Goal: Task Accomplishment & Management: Use online tool/utility

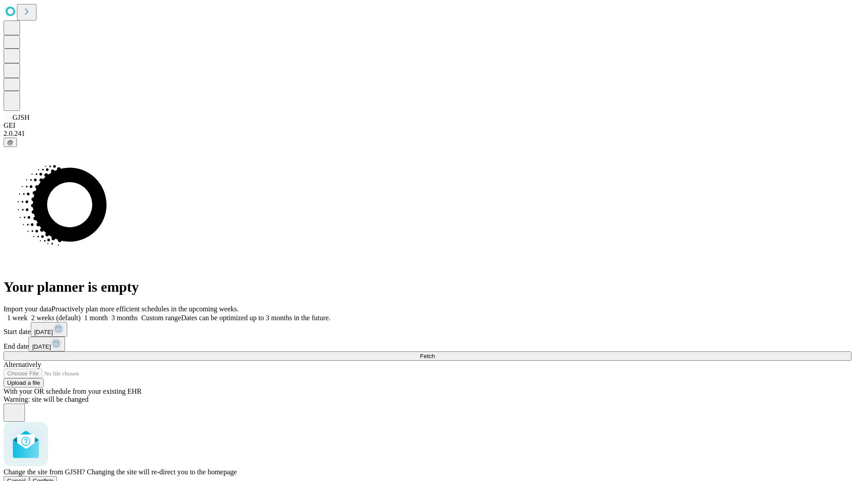
click at [54, 477] on span "Confirm" at bounding box center [43, 480] width 21 height 7
click at [81, 314] on label "2 weeks (default)" at bounding box center [54, 318] width 53 height 8
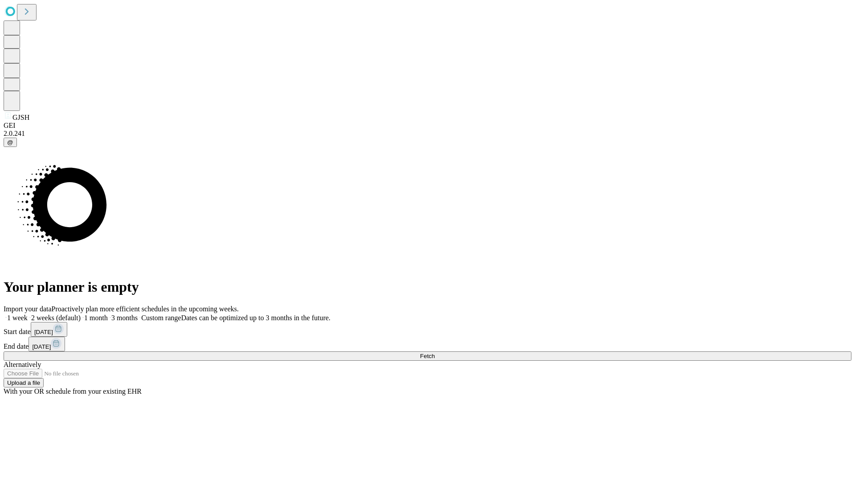
click at [435, 353] on span "Fetch" at bounding box center [427, 356] width 15 height 7
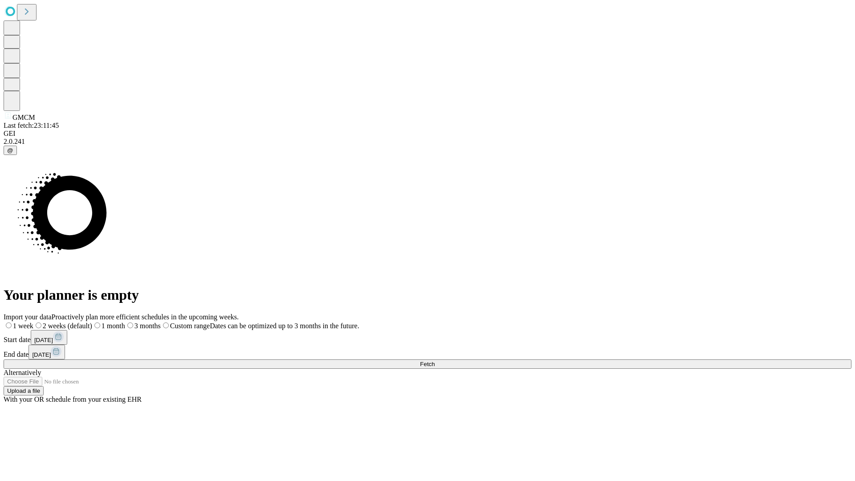
click at [92, 322] on label "2 weeks (default)" at bounding box center [62, 326] width 59 height 8
click at [435, 361] on span "Fetch" at bounding box center [427, 364] width 15 height 7
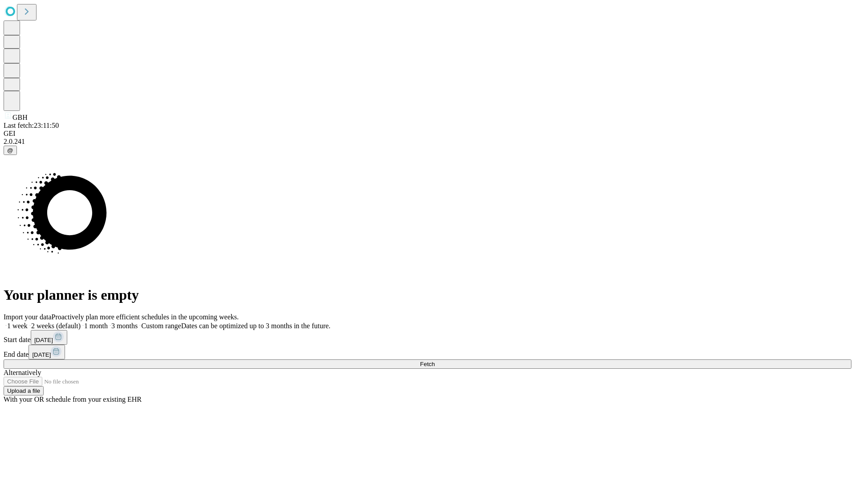
click at [81, 322] on label "2 weeks (default)" at bounding box center [54, 326] width 53 height 8
click at [435, 361] on span "Fetch" at bounding box center [427, 364] width 15 height 7
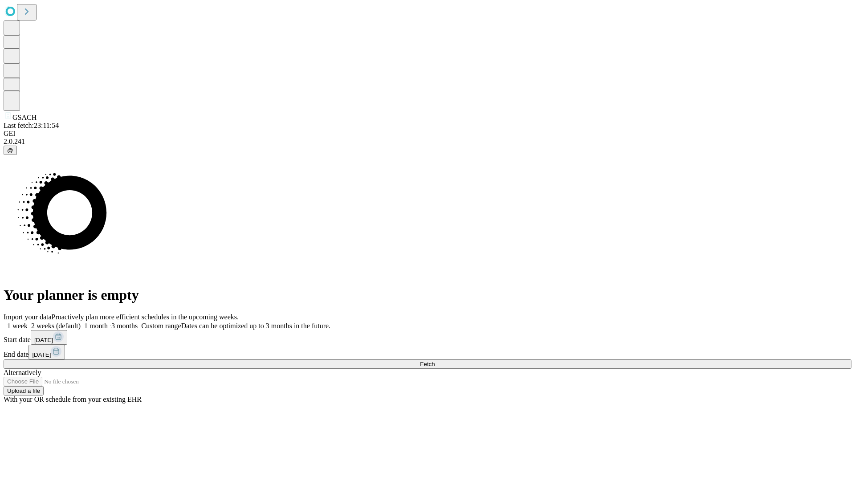
click at [81, 322] on label "2 weeks (default)" at bounding box center [54, 326] width 53 height 8
click at [435, 361] on span "Fetch" at bounding box center [427, 364] width 15 height 7
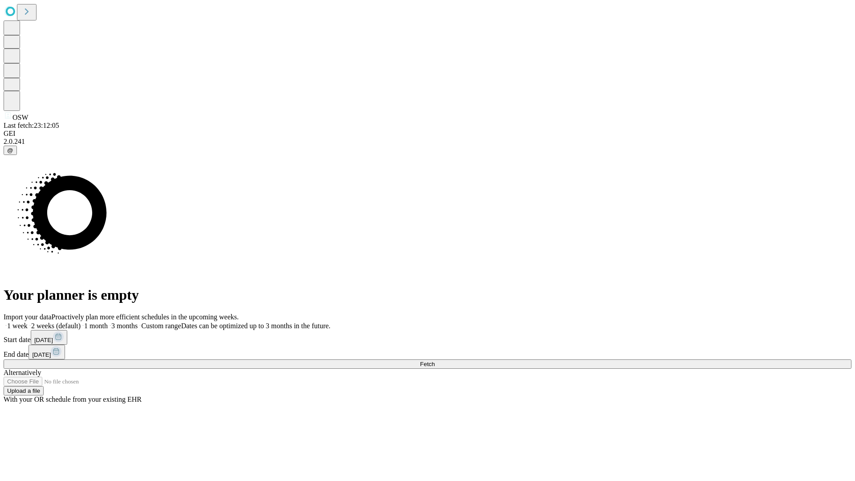
click at [81, 322] on label "2 weeks (default)" at bounding box center [54, 326] width 53 height 8
click at [435, 361] on span "Fetch" at bounding box center [427, 364] width 15 height 7
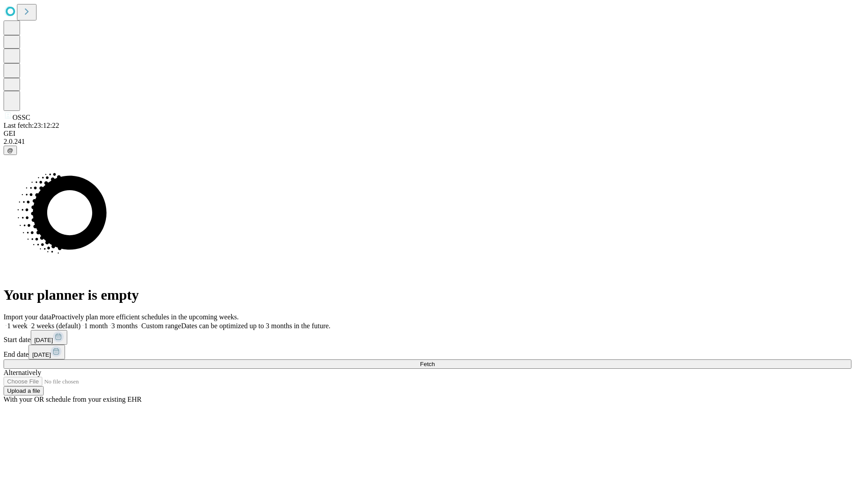
click at [435, 361] on span "Fetch" at bounding box center [427, 364] width 15 height 7
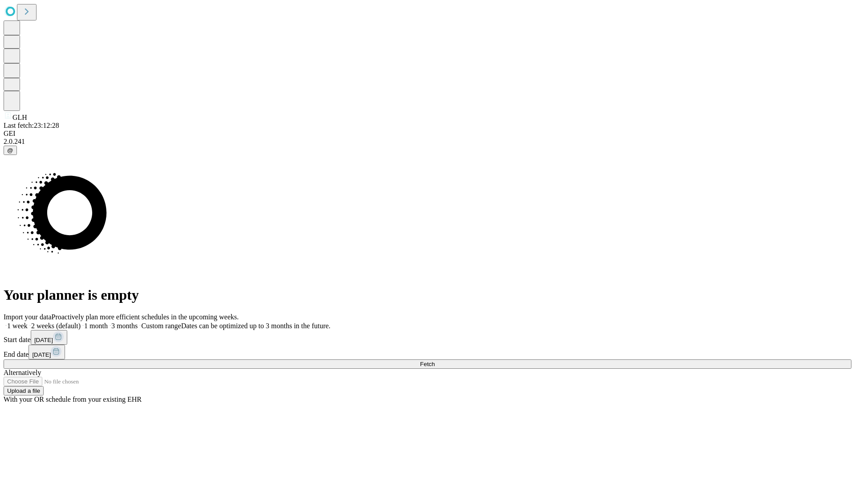
click at [81, 322] on label "2 weeks (default)" at bounding box center [54, 326] width 53 height 8
click at [435, 361] on span "Fetch" at bounding box center [427, 364] width 15 height 7
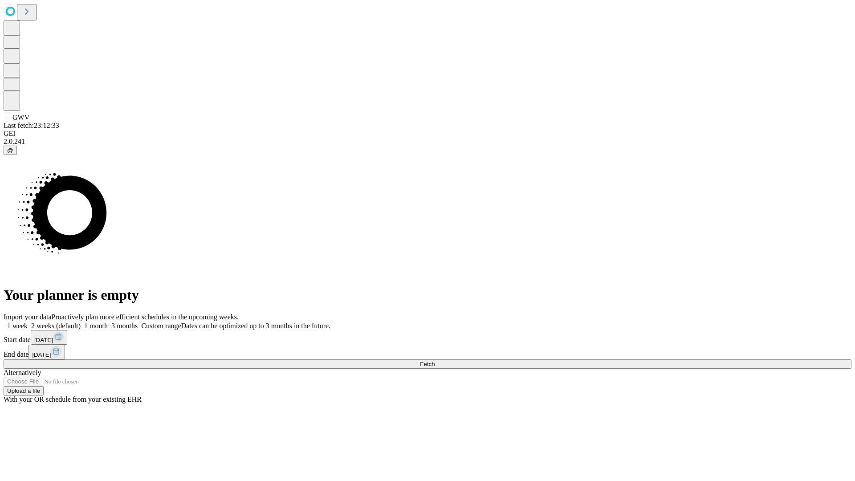
click at [81, 322] on label "2 weeks (default)" at bounding box center [54, 326] width 53 height 8
click at [435, 361] on span "Fetch" at bounding box center [427, 364] width 15 height 7
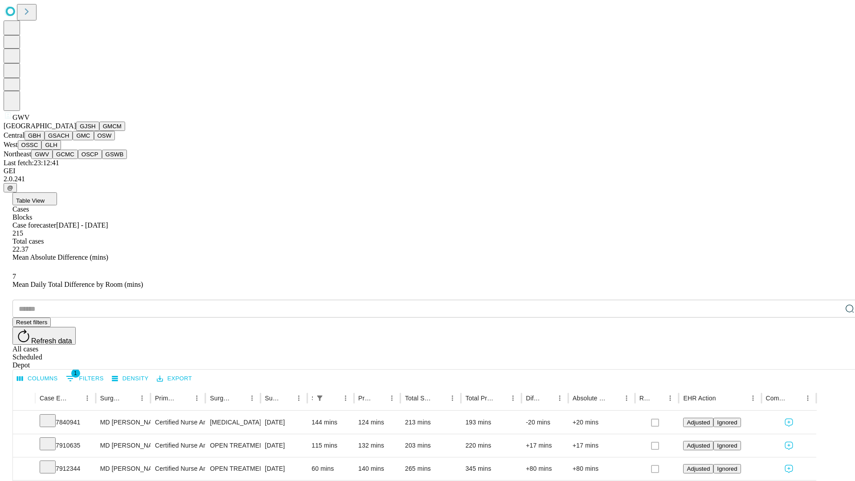
click at [69, 159] on button "GCMC" at bounding box center [65, 154] width 25 height 9
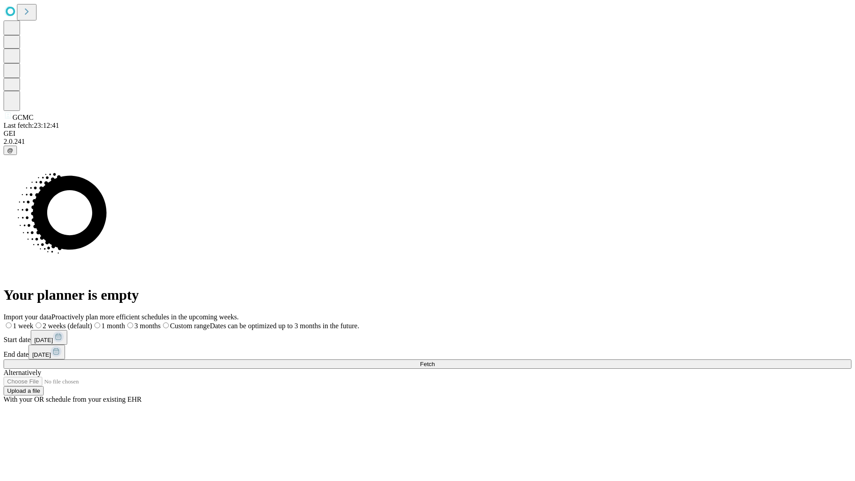
click at [92, 322] on label "2 weeks (default)" at bounding box center [62, 326] width 59 height 8
click at [435, 361] on span "Fetch" at bounding box center [427, 364] width 15 height 7
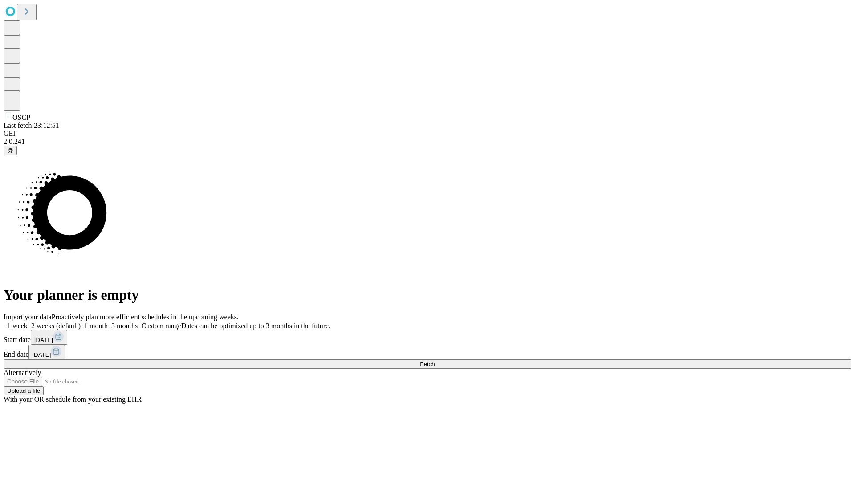
click at [435, 361] on span "Fetch" at bounding box center [427, 364] width 15 height 7
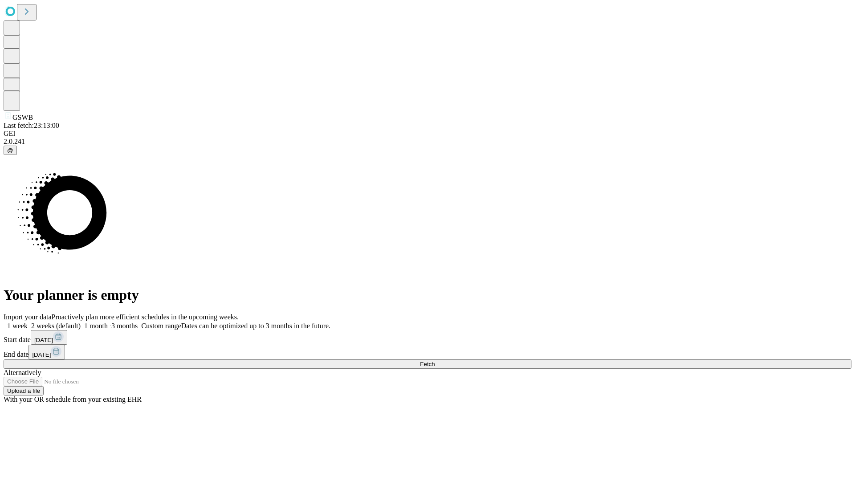
click at [81, 322] on label "2 weeks (default)" at bounding box center [54, 326] width 53 height 8
click at [435, 361] on span "Fetch" at bounding box center [427, 364] width 15 height 7
